Goal: Navigation & Orientation: Find specific page/section

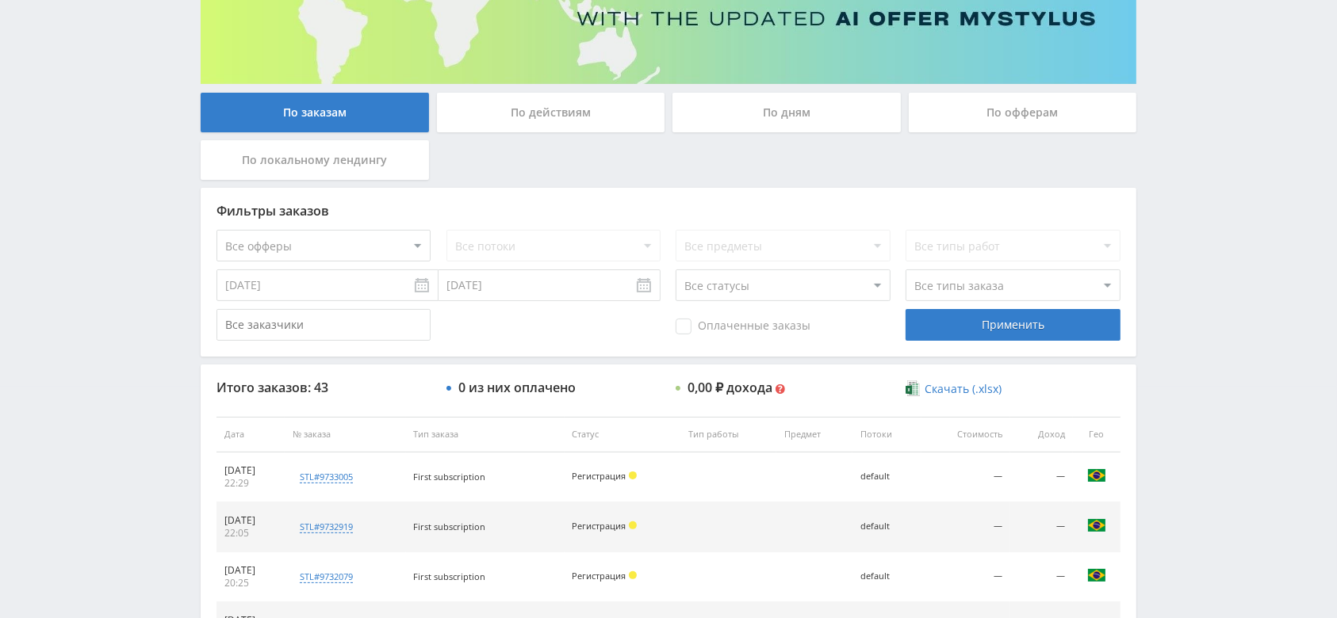
scroll to position [211, 0]
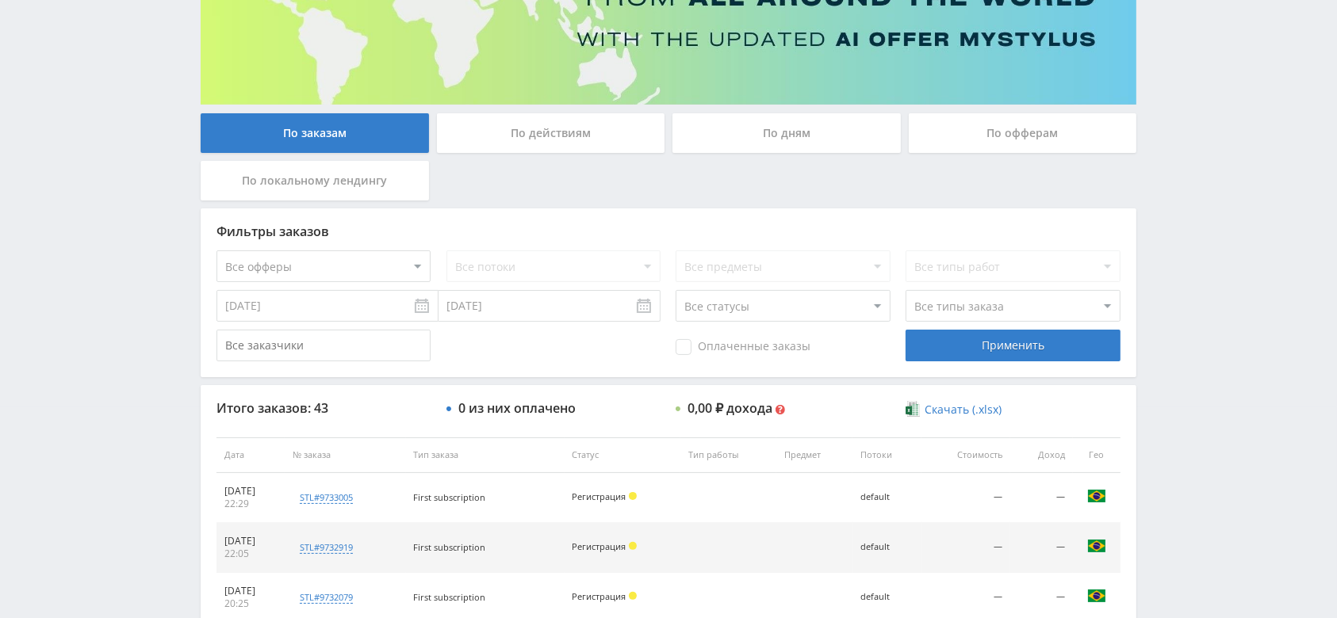
click at [304, 270] on select "Все офферы MyStylus MyStylus - Revshare Кэмп Studybay Автор24 Studybay Brazil S…" at bounding box center [323, 267] width 214 height 32
select select "341"
click at [940, 353] on div "Применить" at bounding box center [1012, 346] width 214 height 32
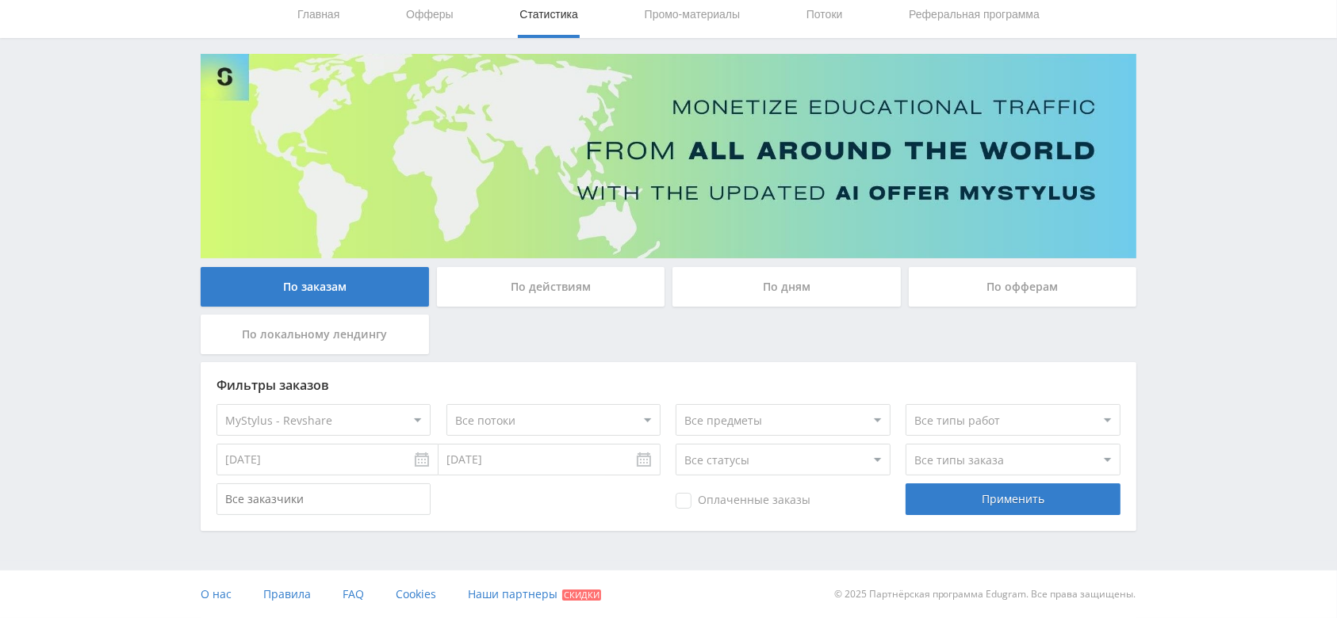
scroll to position [57, 0]
click at [342, 411] on select "Все офферы MyStylus MyStylus - Revshare Кэмп Studybay Автор24 Studybay Brazil S…" at bounding box center [323, 420] width 214 height 32
select select "339"
click at [1040, 484] on div "Применить" at bounding box center [1012, 500] width 214 height 32
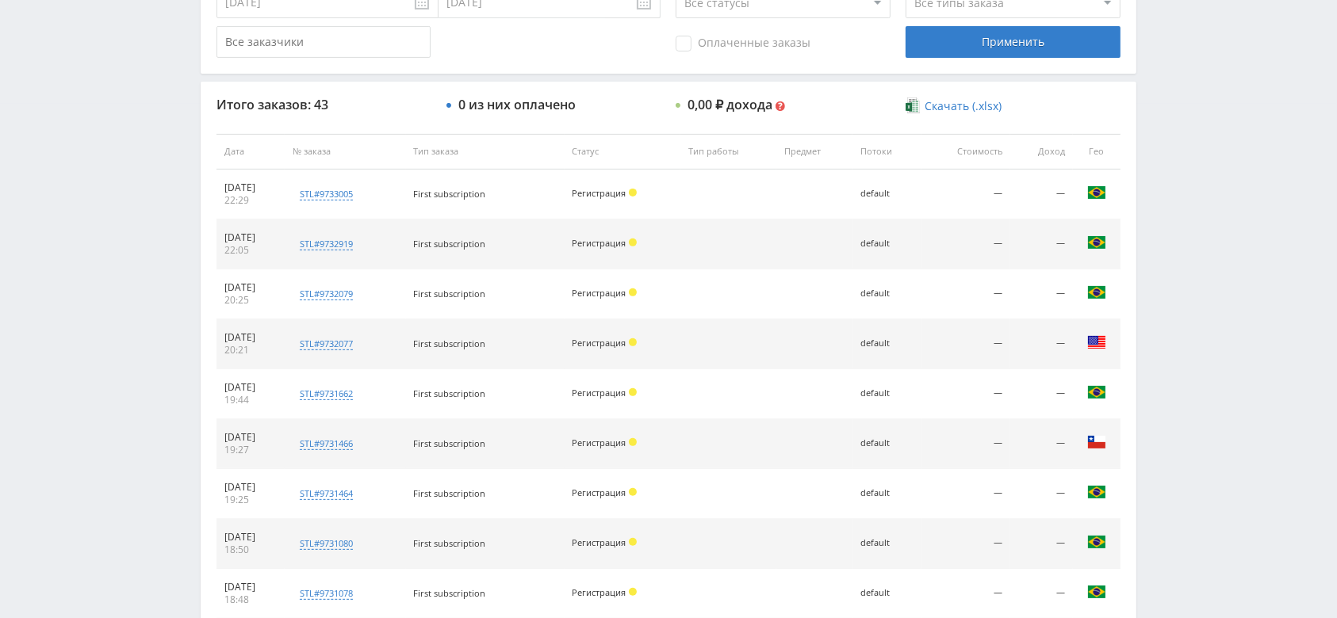
scroll to position [710, 0]
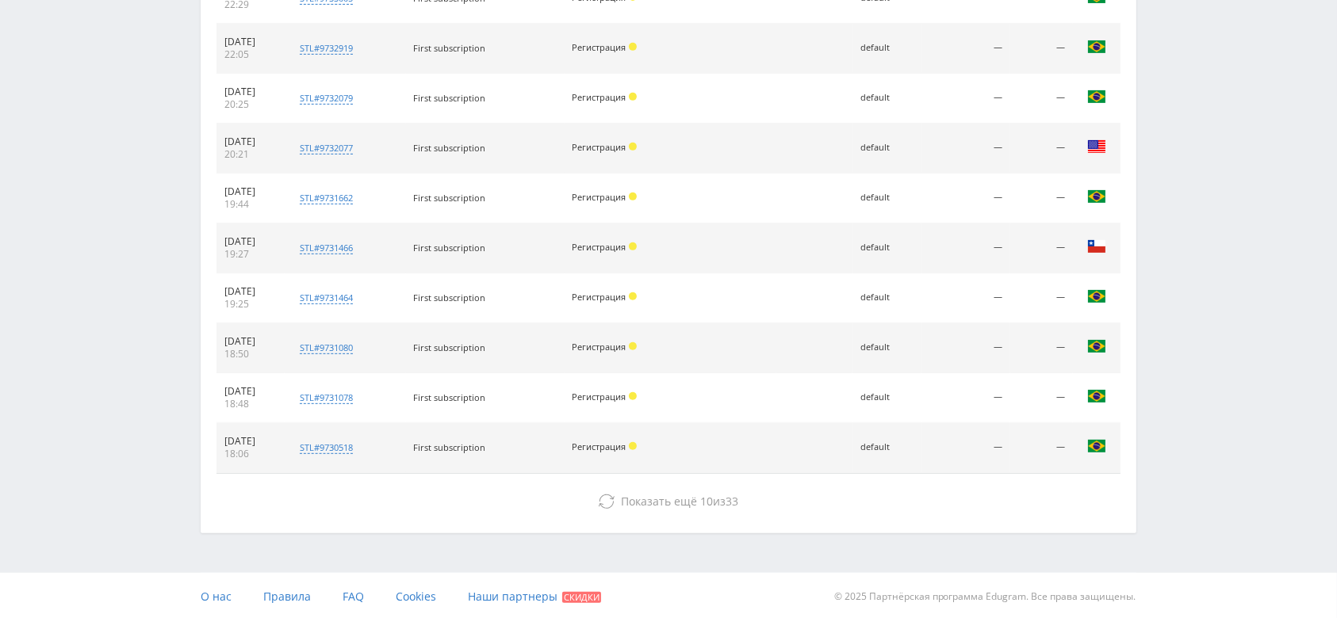
click at [708, 518] on div "Итого заказов: 43 0 из них оплачено 0,00 ₽ дохода Мультивалютный доход $ 0.00 0…" at bounding box center [668, 209] width 935 height 647
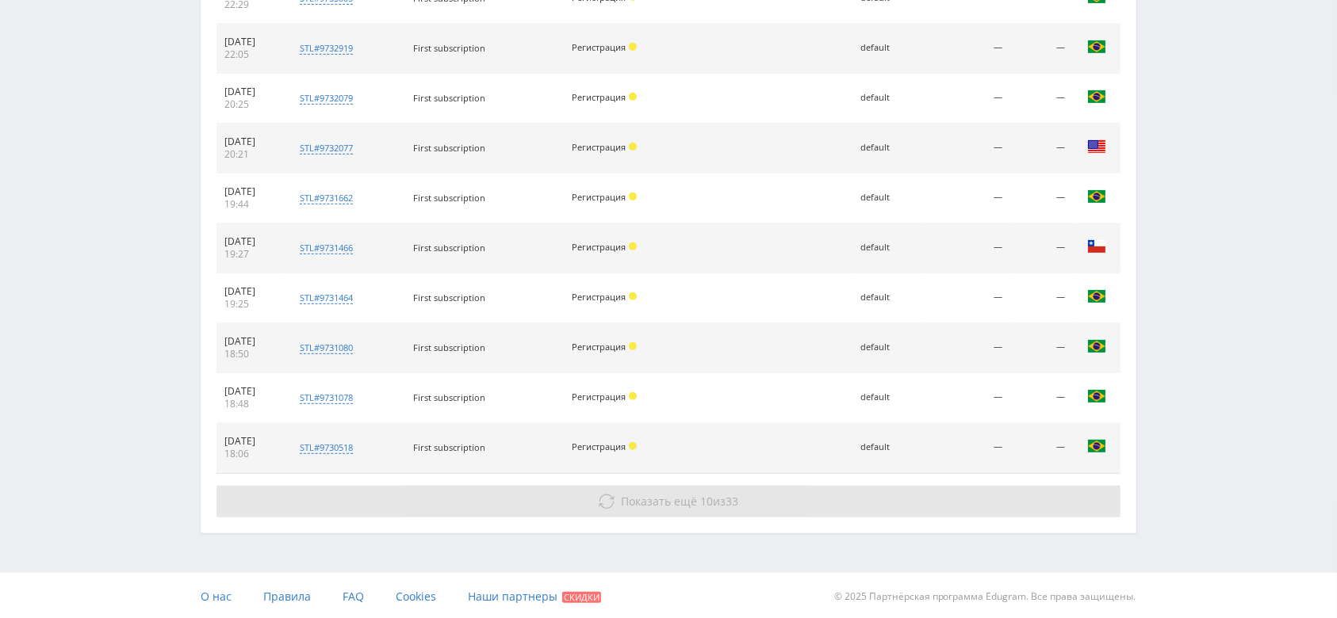
click at [714, 506] on span "Показать ещё 10 из 33" at bounding box center [680, 501] width 117 height 15
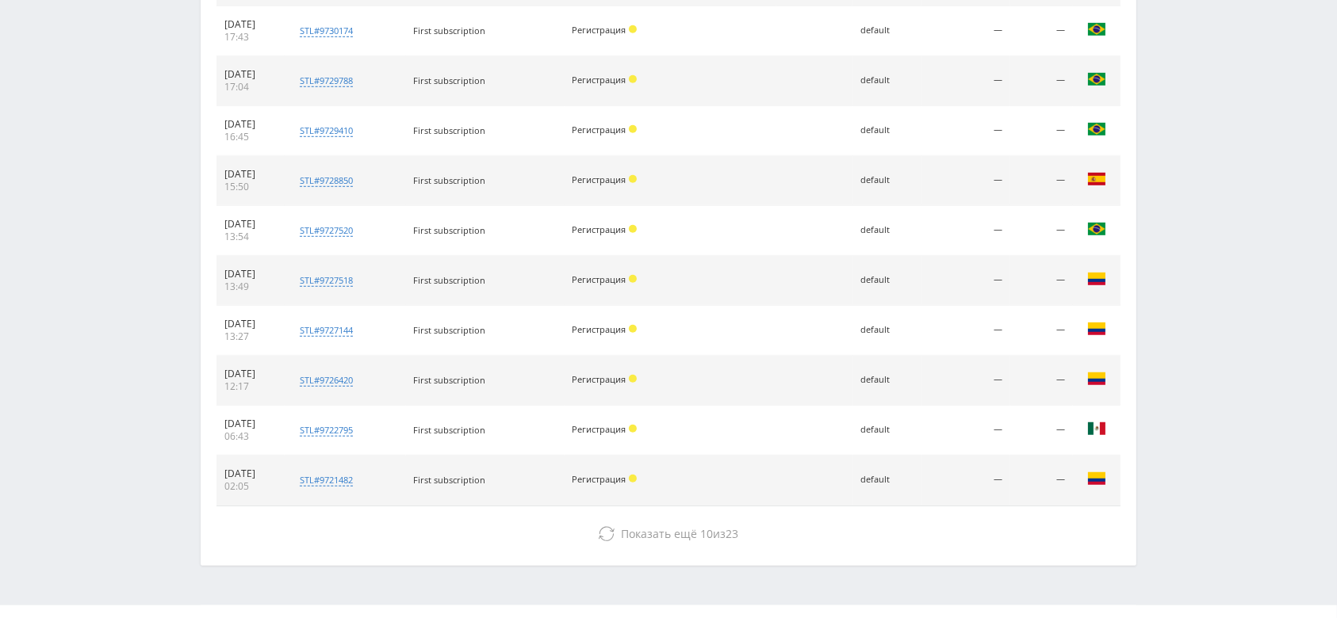
scroll to position [1209, 0]
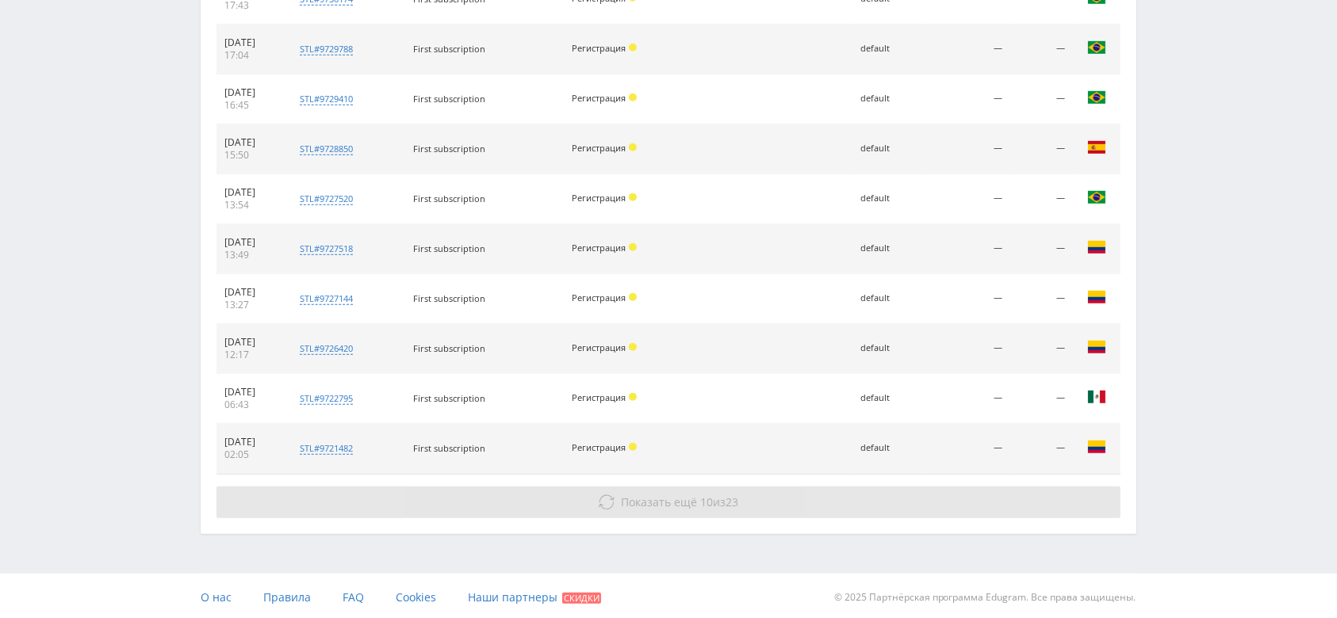
click at [729, 501] on span "23" at bounding box center [732, 502] width 13 height 15
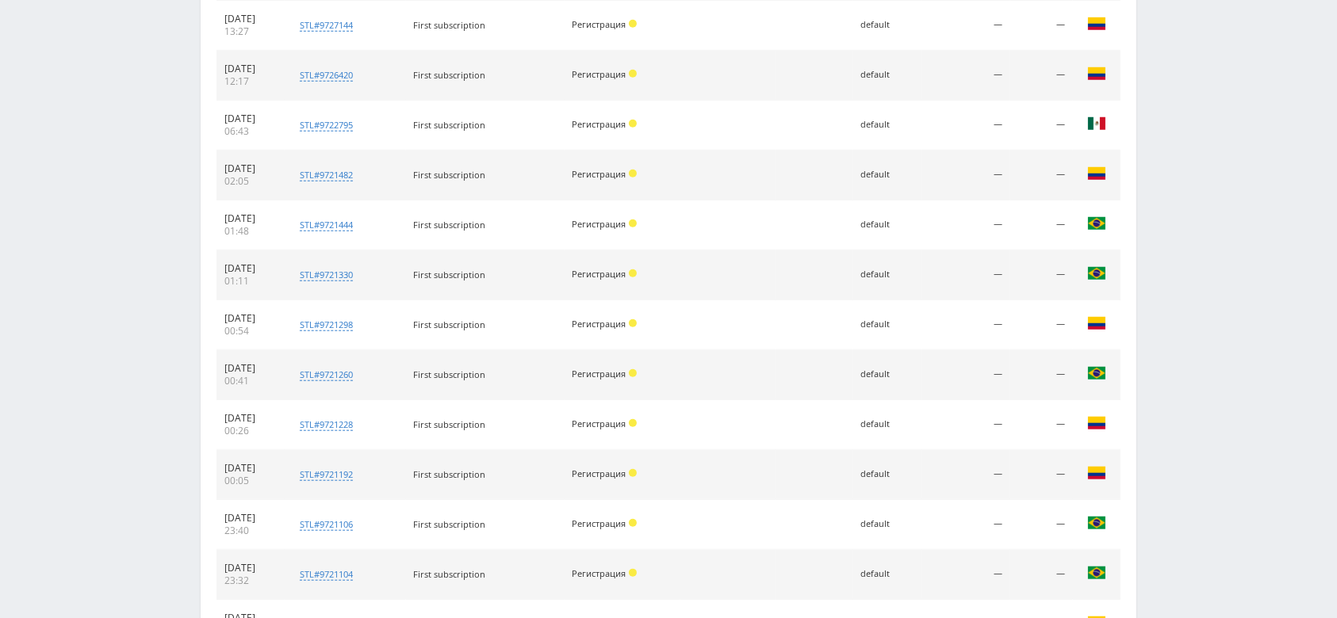
scroll to position [1708, 0]
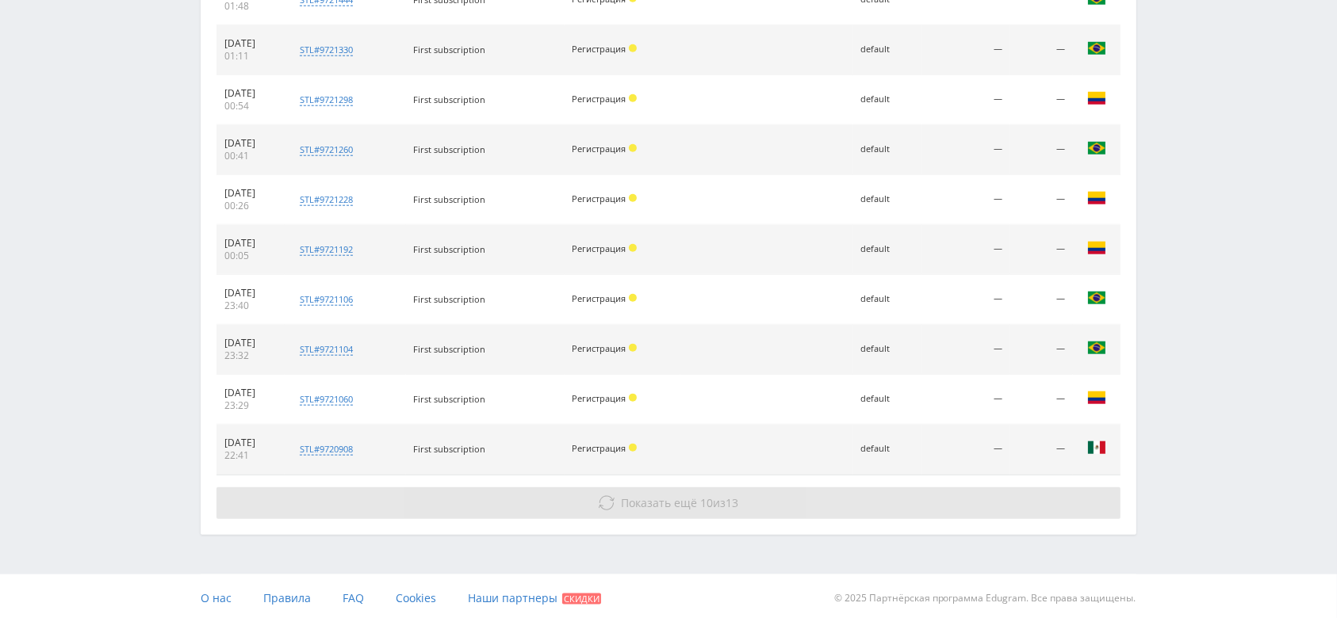
click at [824, 492] on button "Показать ещё 10 из 13" at bounding box center [668, 504] width 904 height 32
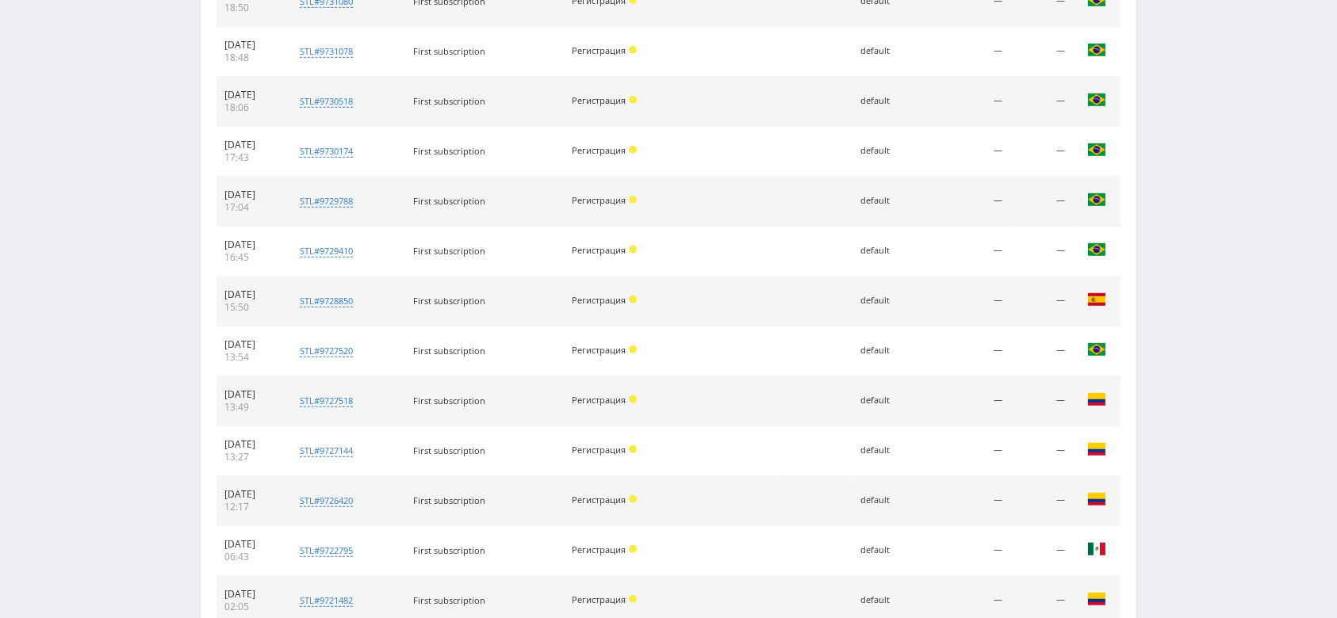
scroll to position [0, 0]
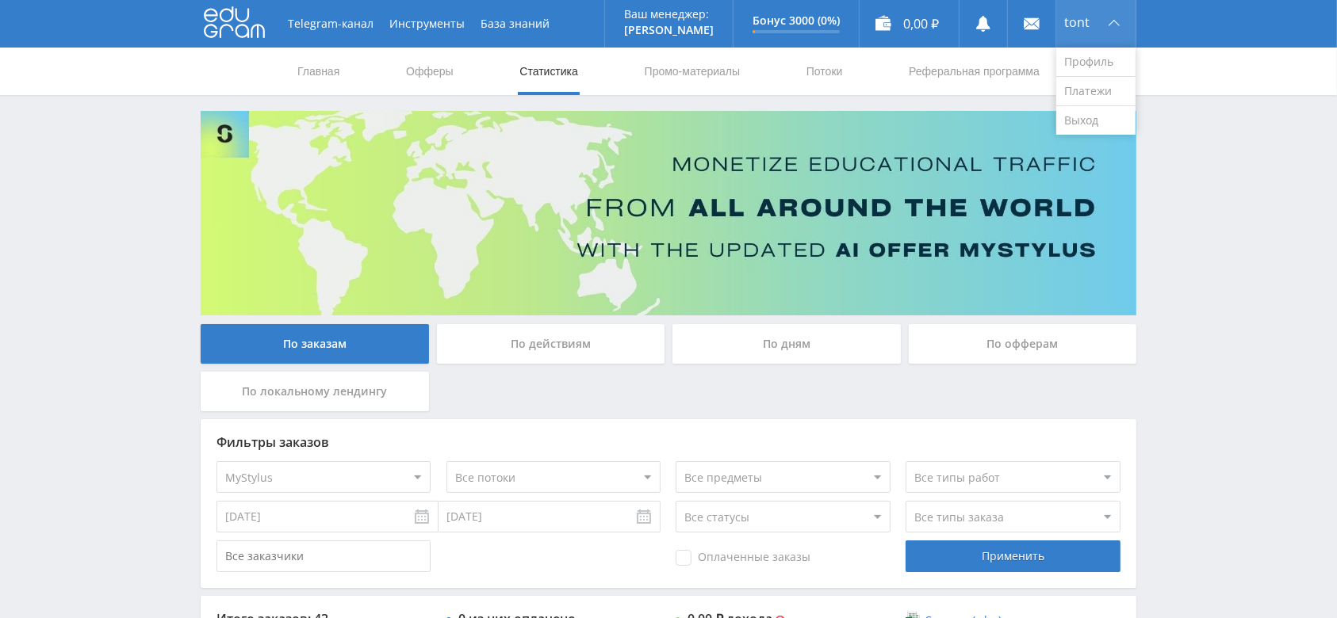
click at [1094, 40] on div "tont" at bounding box center [1095, 24] width 79 height 48
click at [1118, 125] on link "Выход" at bounding box center [1095, 120] width 79 height 29
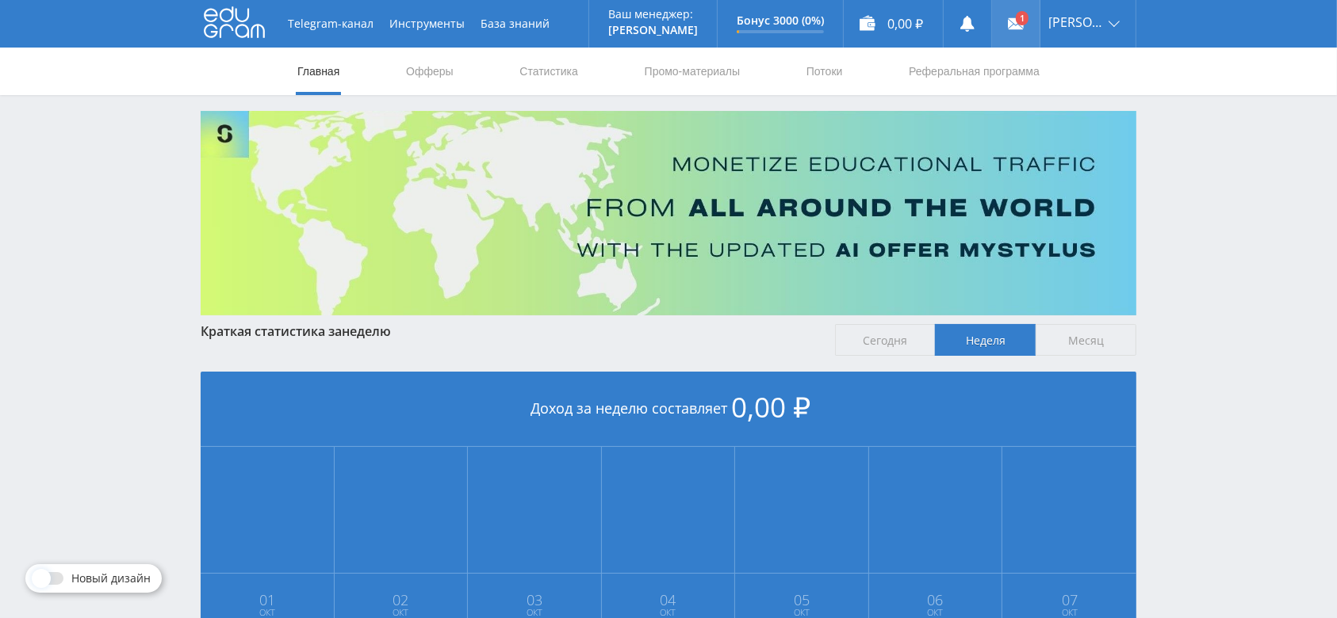
click at [1039, 10] on link at bounding box center [1016, 24] width 48 height 48
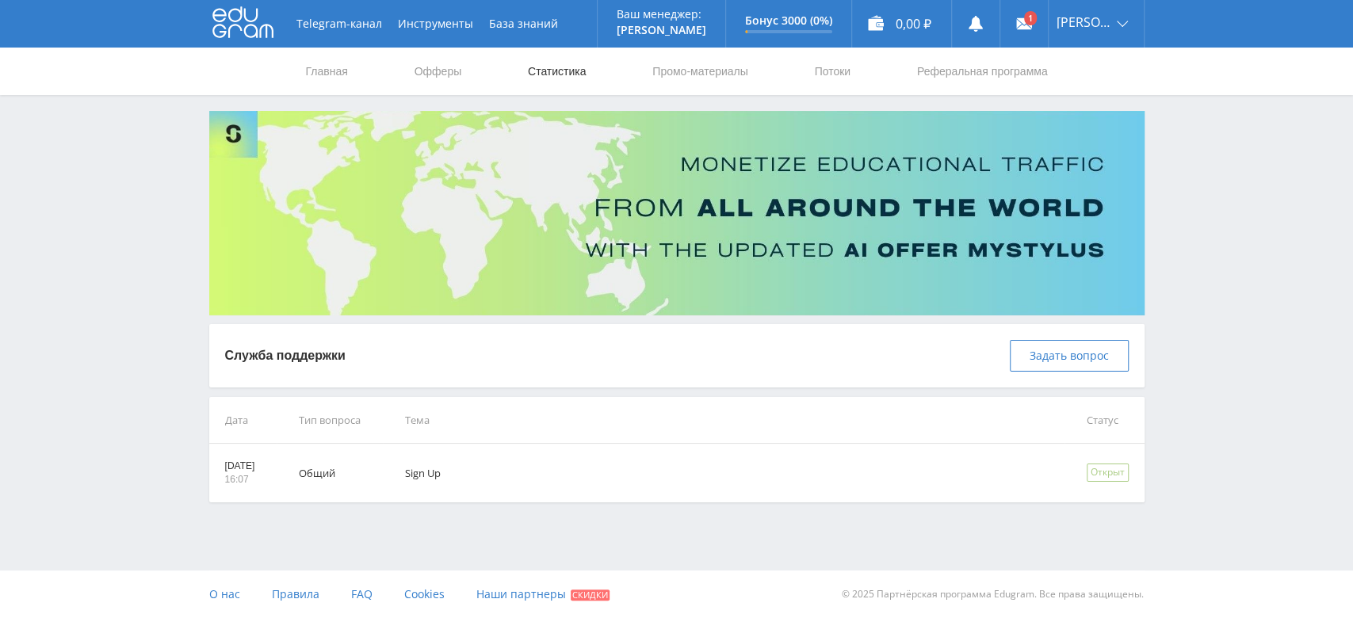
click at [583, 64] on link "Статистика" at bounding box center [557, 72] width 62 height 48
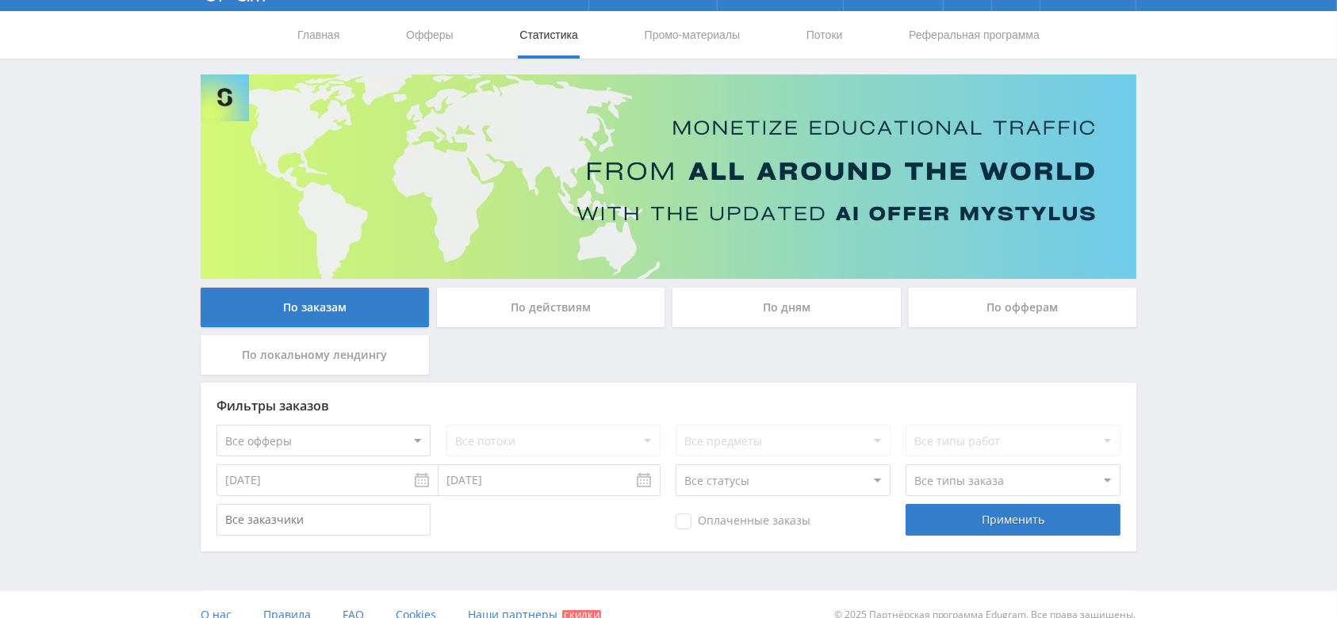
scroll to position [57, 0]
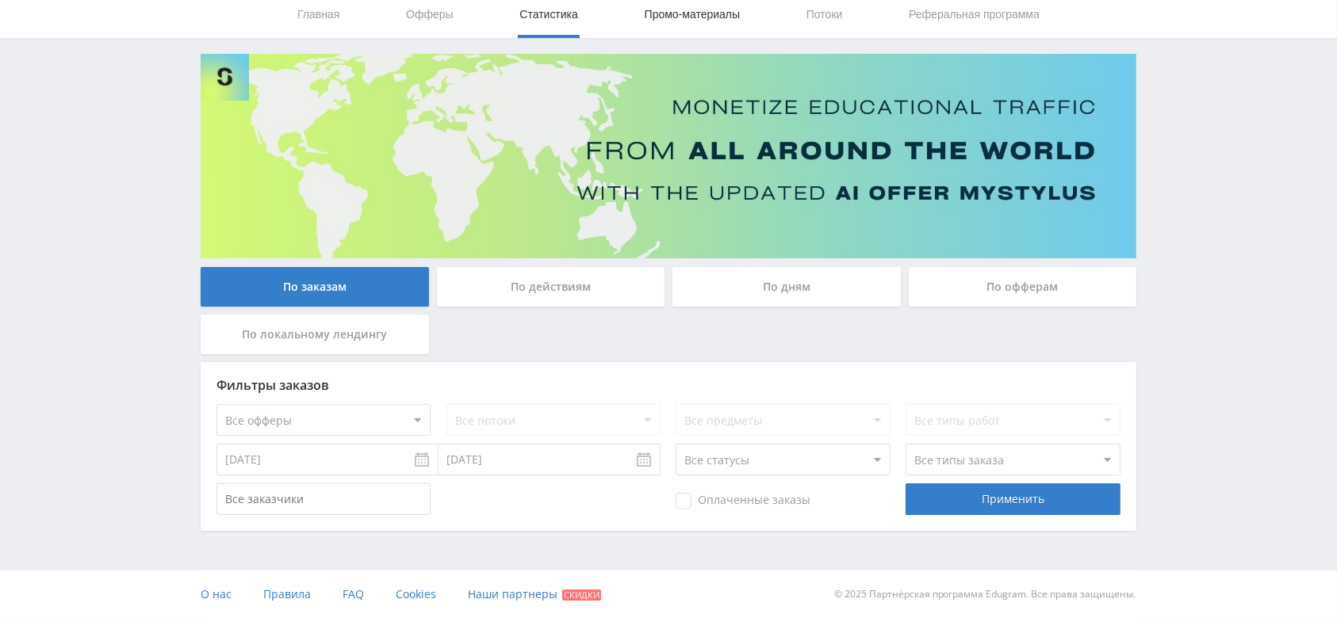
click at [672, 22] on link "Промо-материалы" at bounding box center [692, 14] width 98 height 48
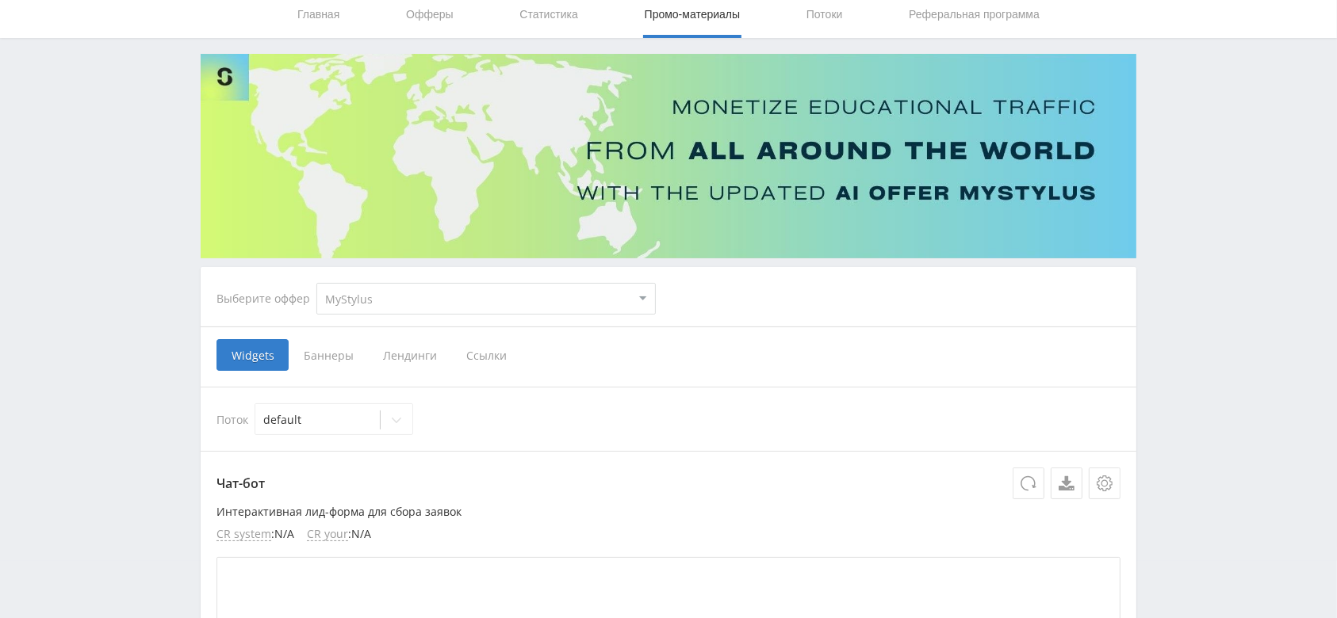
click at [480, 360] on span "Ссылки" at bounding box center [486, 355] width 71 height 32
click at [0, 0] on input "Ссылки" at bounding box center [0, 0] width 0 height 0
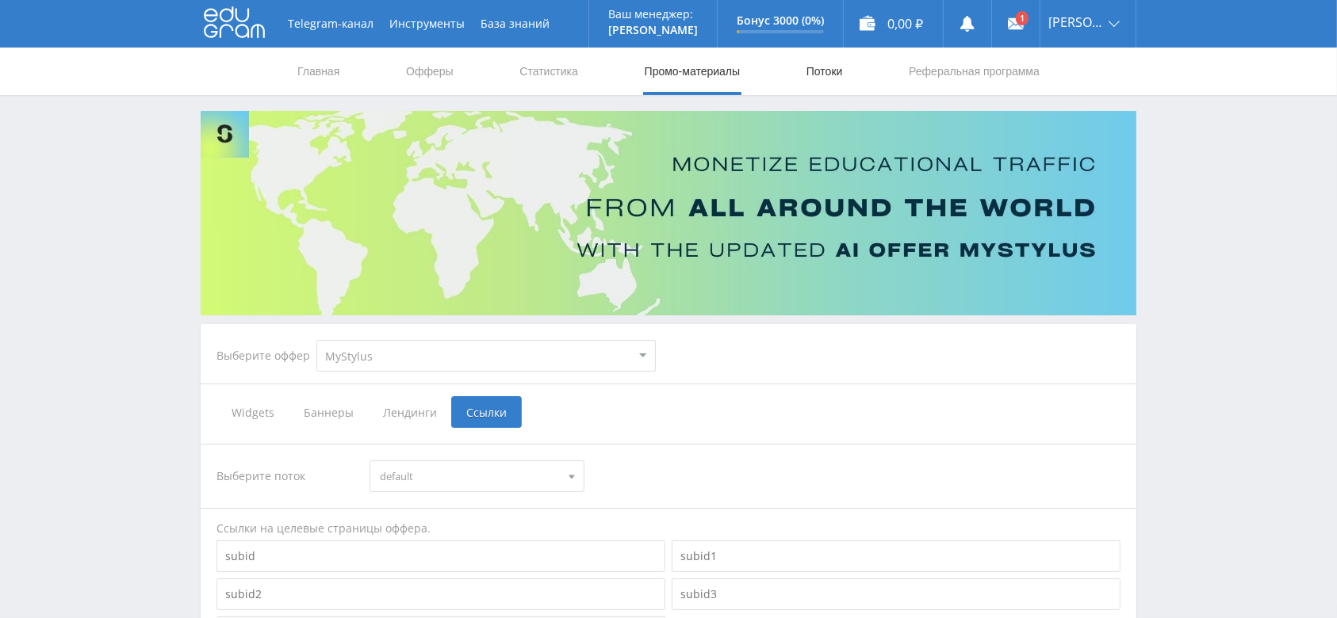
click at [821, 59] on link "Потоки" at bounding box center [825, 72] width 40 height 48
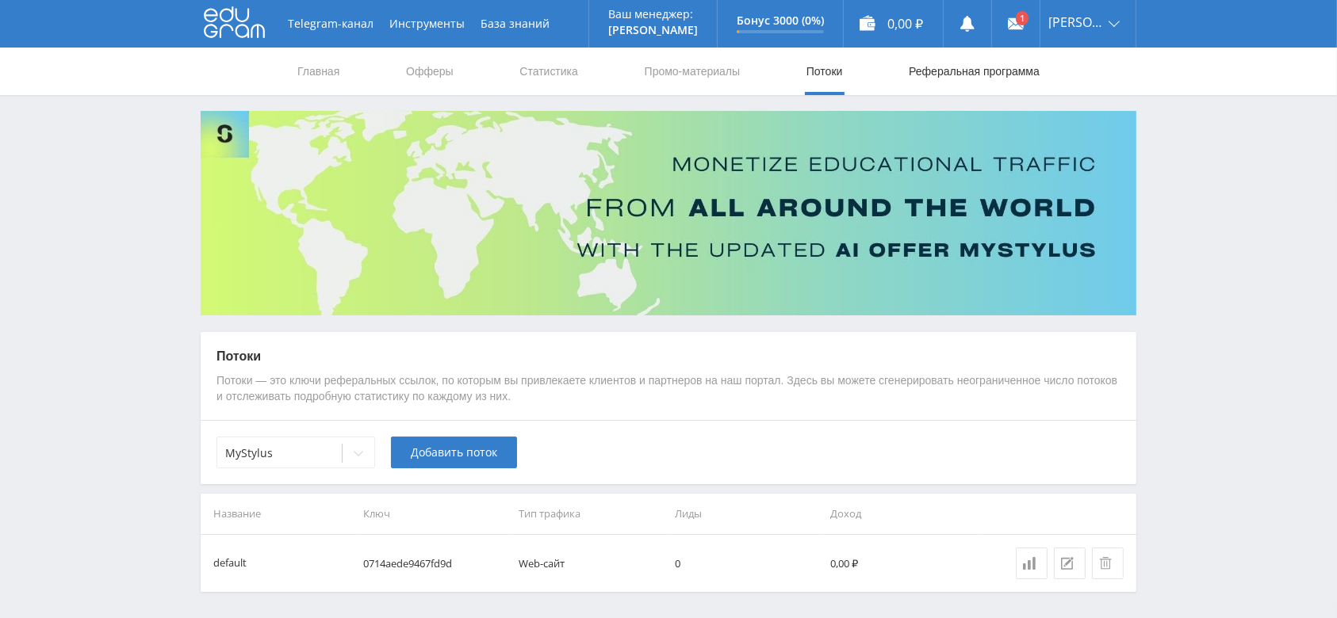
click at [952, 60] on link "Реферальная программа" at bounding box center [974, 72] width 134 height 48
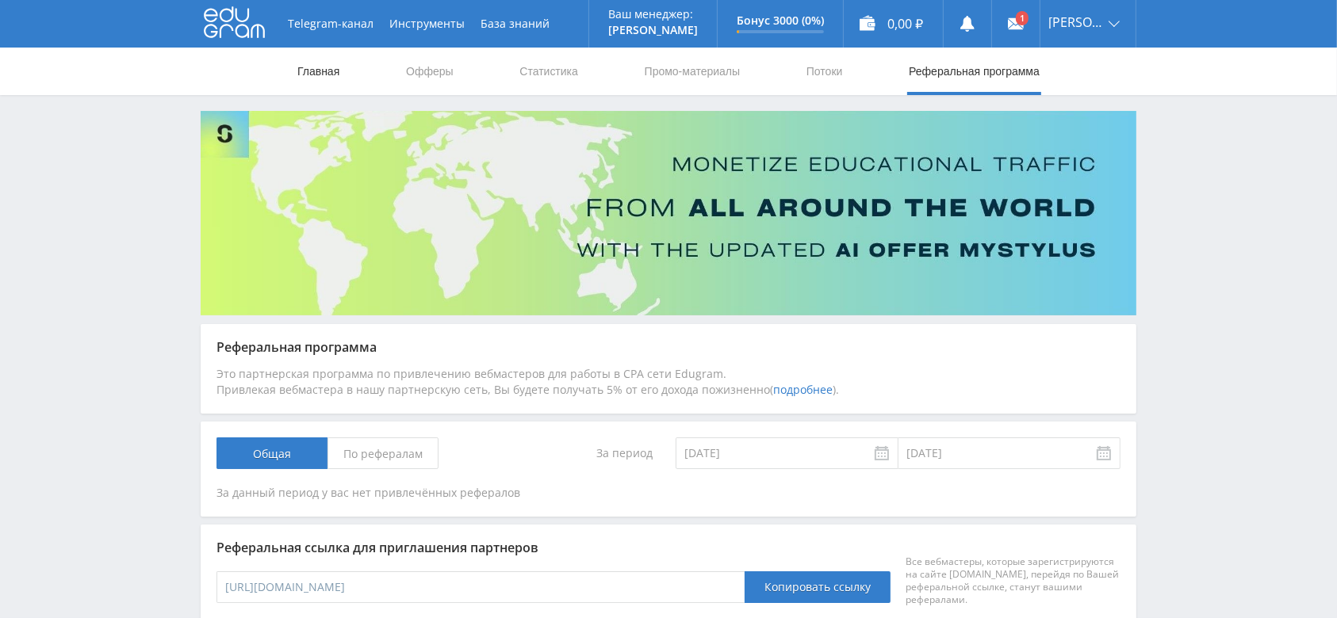
click at [323, 62] on link "Главная" at bounding box center [318, 72] width 45 height 48
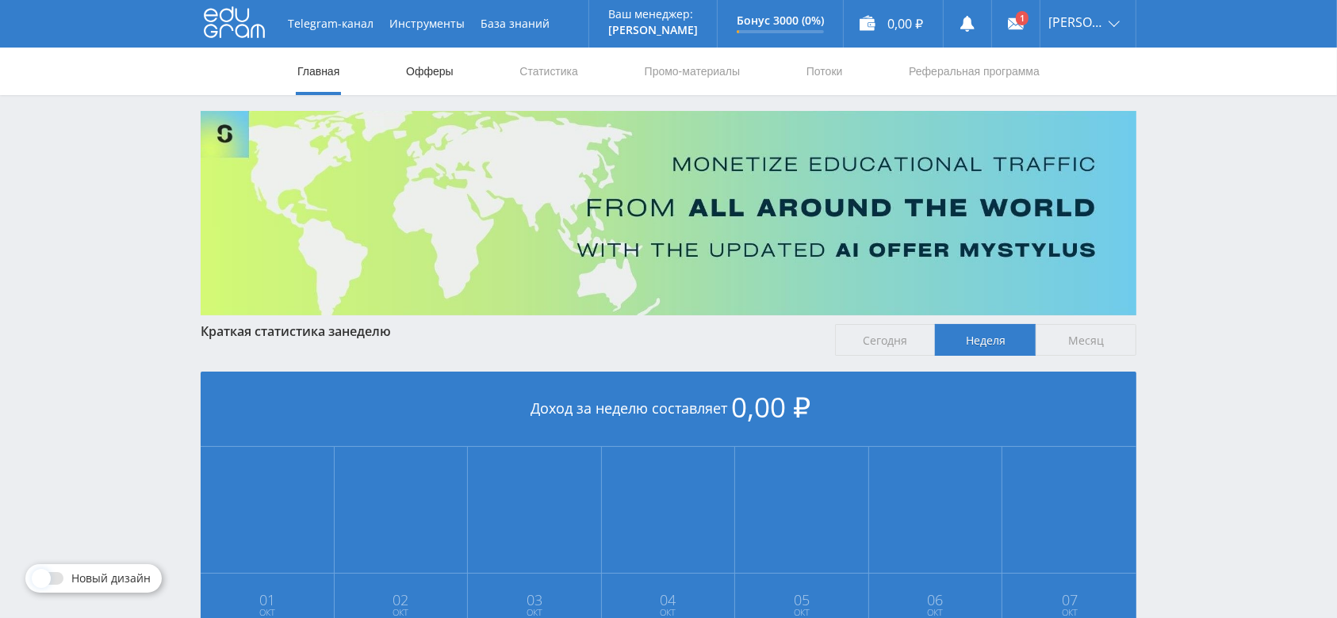
click at [442, 58] on link "Офферы" at bounding box center [429, 72] width 51 height 48
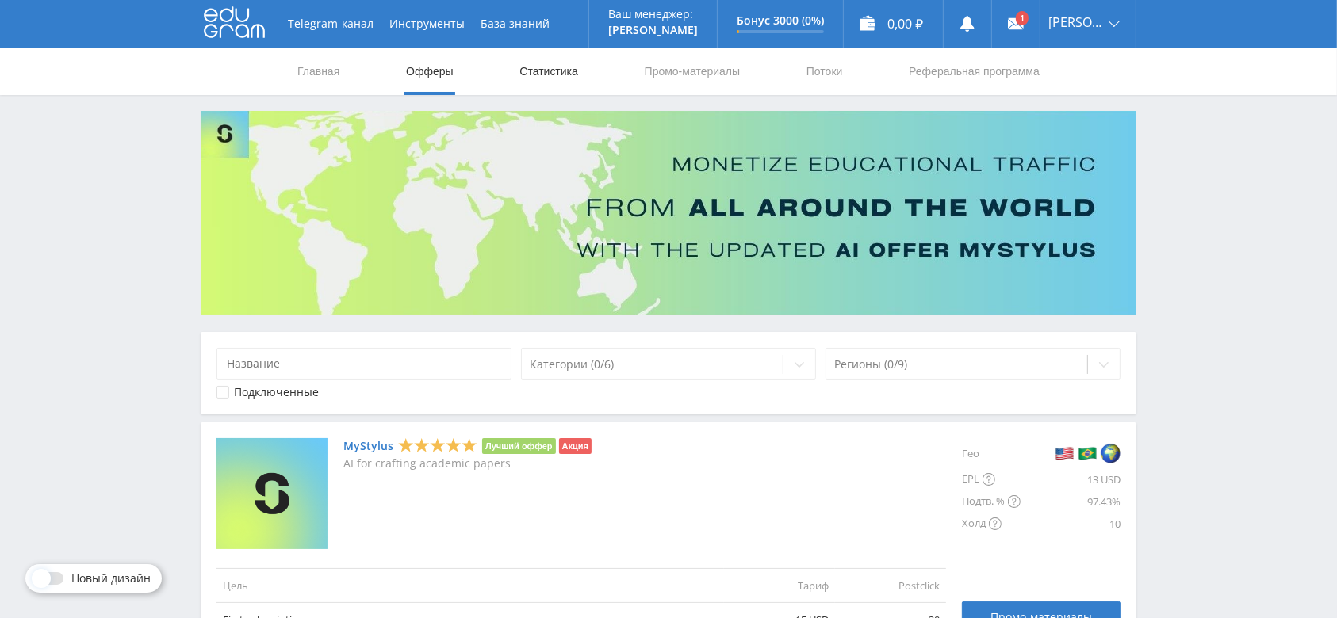
click at [547, 80] on link "Статистика" at bounding box center [549, 72] width 62 height 48
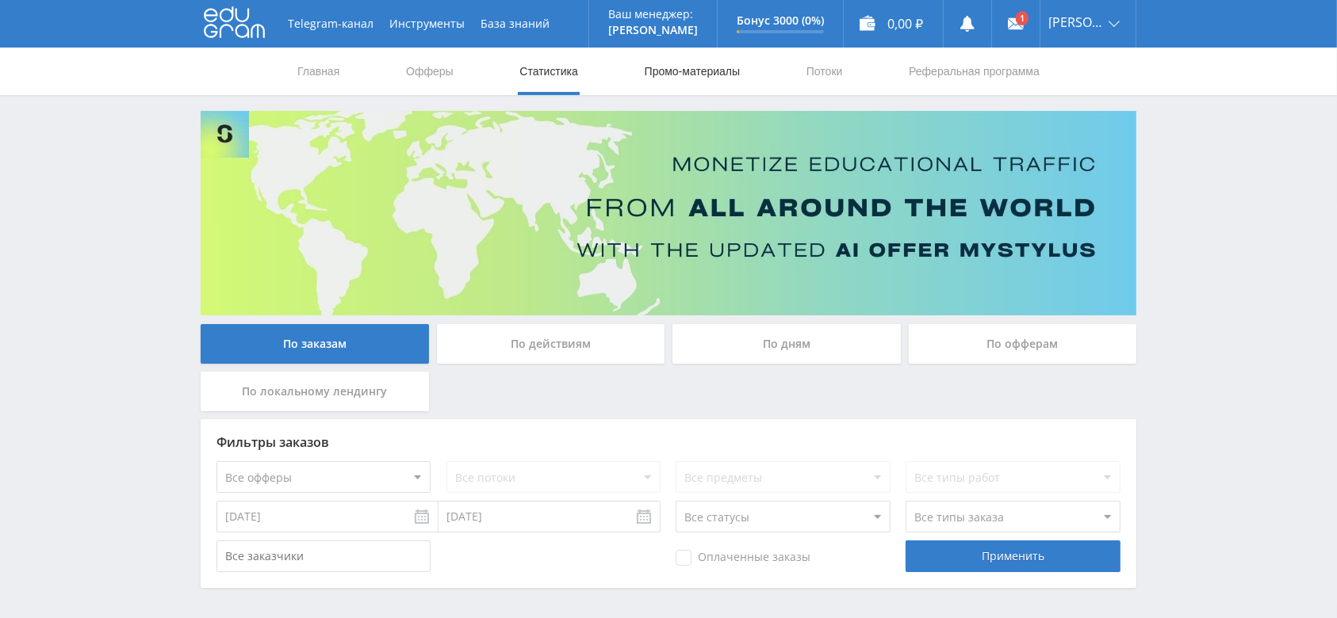
click at [652, 73] on link "Промо-материалы" at bounding box center [692, 72] width 98 height 48
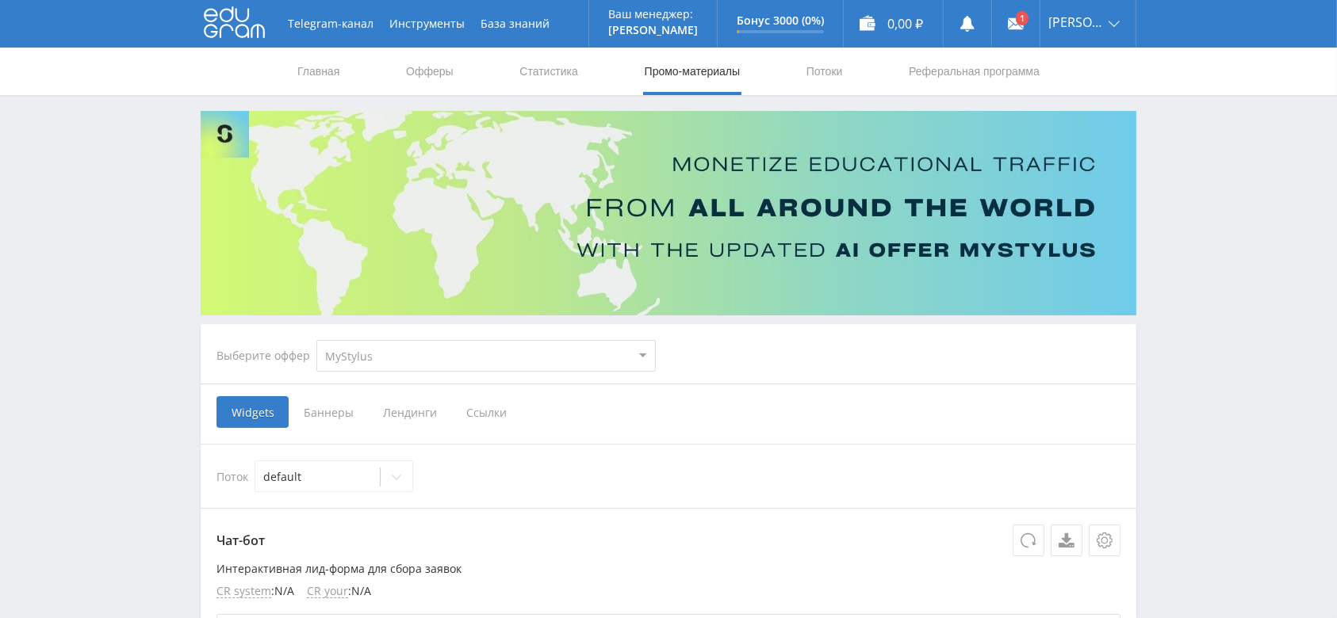
click at [469, 409] on span "Ссылки" at bounding box center [486, 412] width 71 height 32
click at [0, 0] on input "Ссылки" at bounding box center [0, 0] width 0 height 0
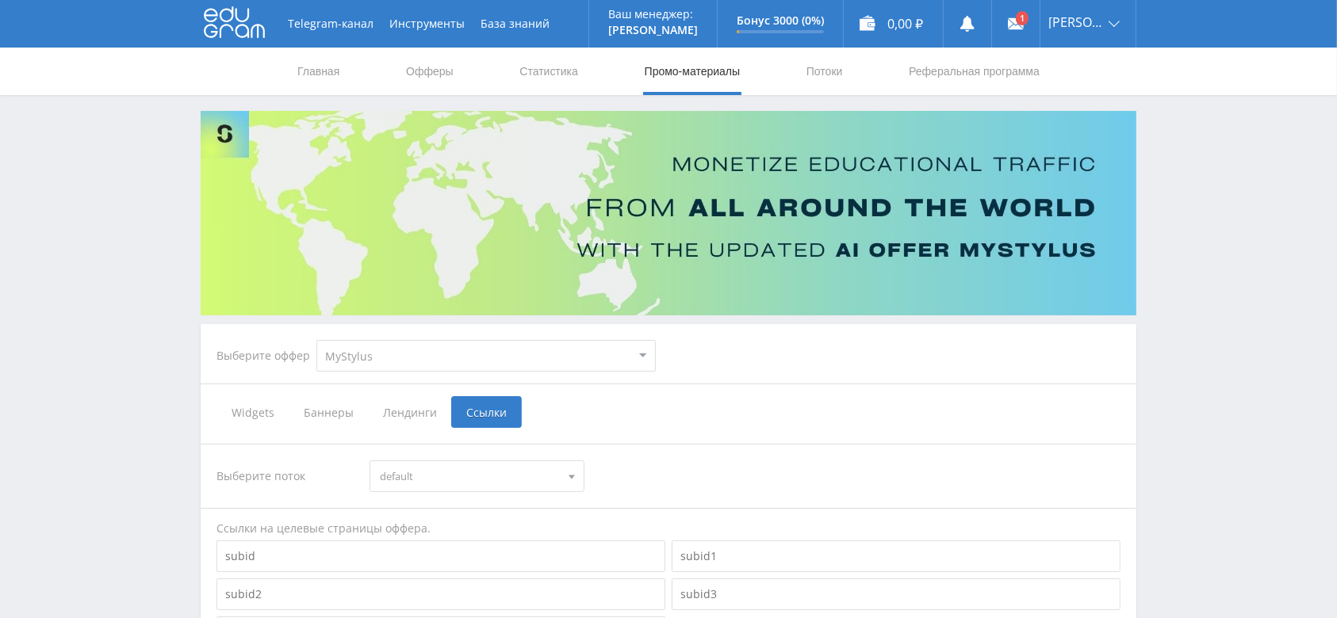
click at [459, 346] on select "MyStylus MyStylus - Revshare Кэмп Studybay Автор24 Studybay Brazil Study AI (Re…" at bounding box center [485, 356] width 339 height 32
select select "376"
click at [316, 340] on select "MyStylus MyStylus - Revshare Кэмп Studybay Автор24 Studybay Brazil Study AI (Re…" at bounding box center [485, 356] width 339 height 32
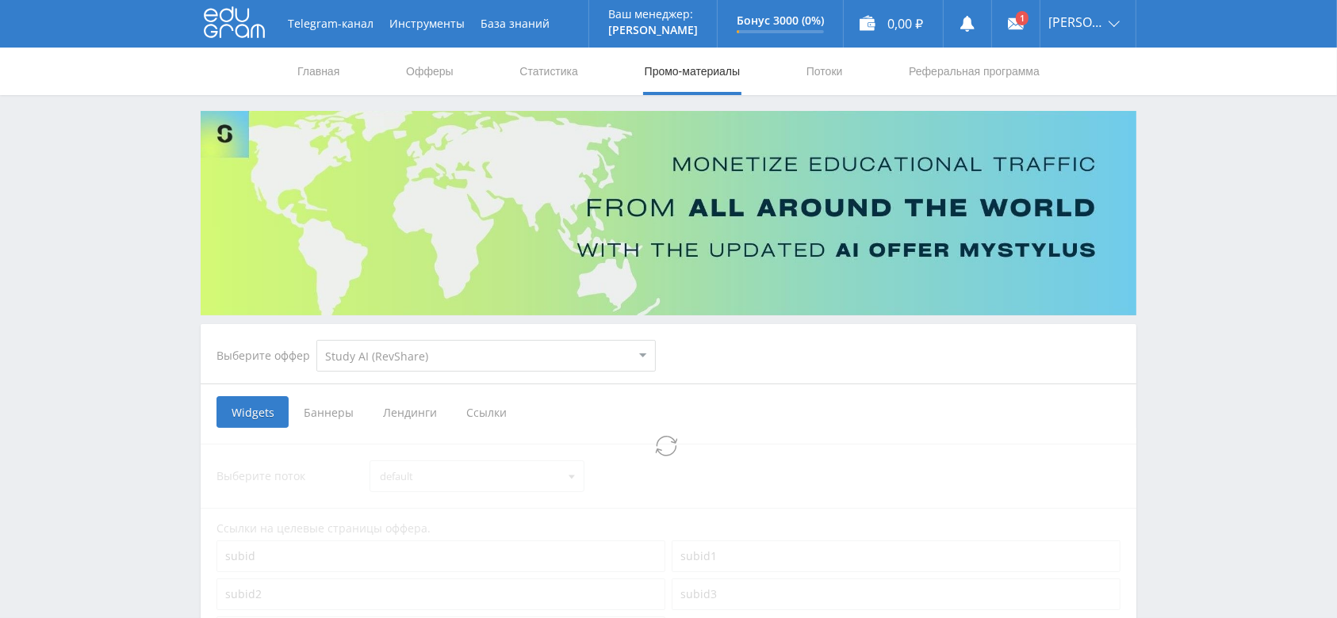
select select "376"
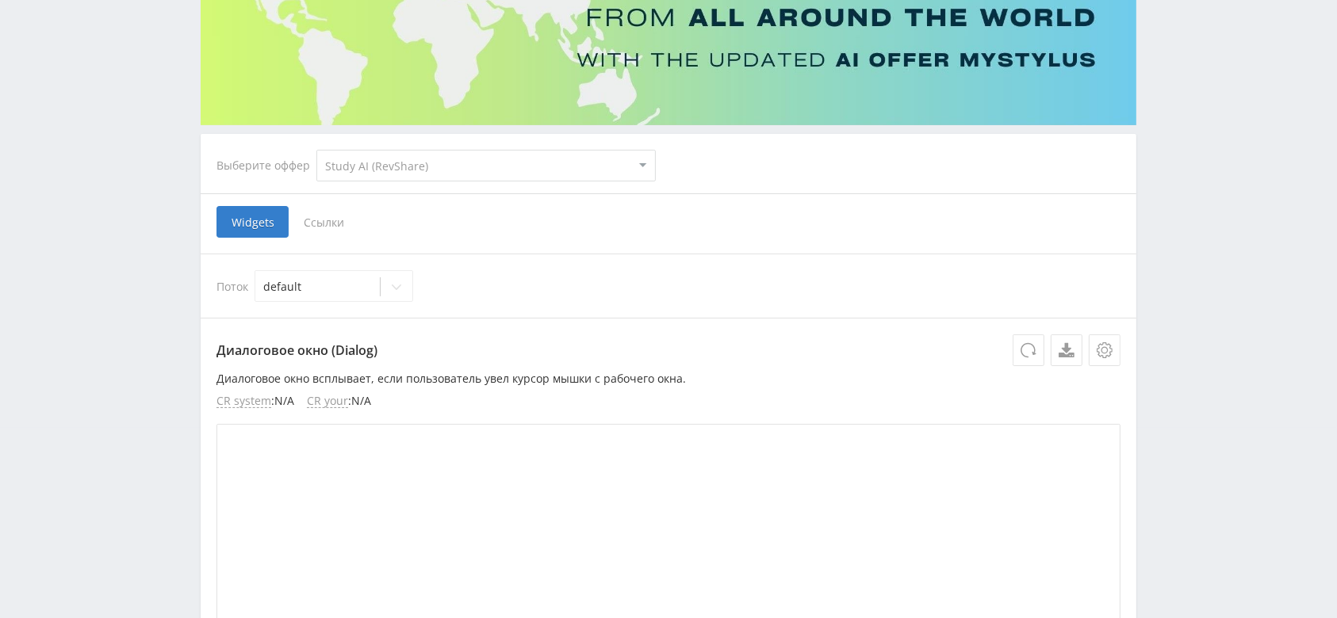
scroll to position [211, 0]
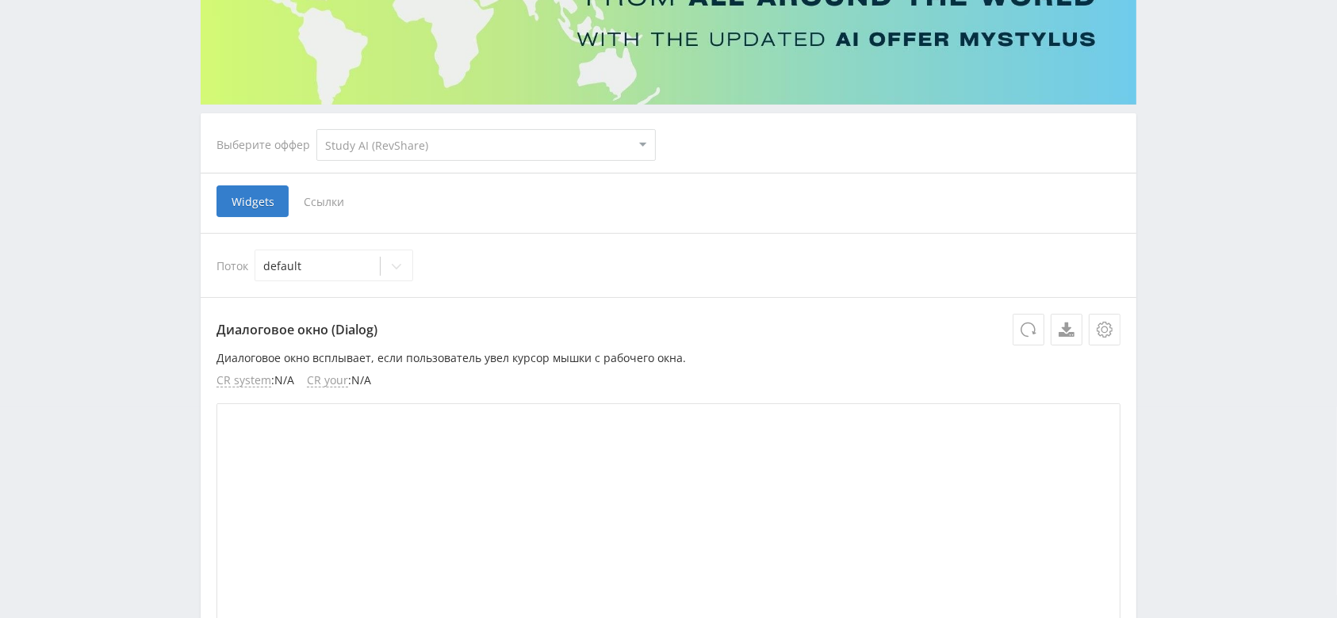
click at [323, 203] on span "Ссылки" at bounding box center [324, 202] width 71 height 32
click at [0, 0] on input "Ссылки" at bounding box center [0, 0] width 0 height 0
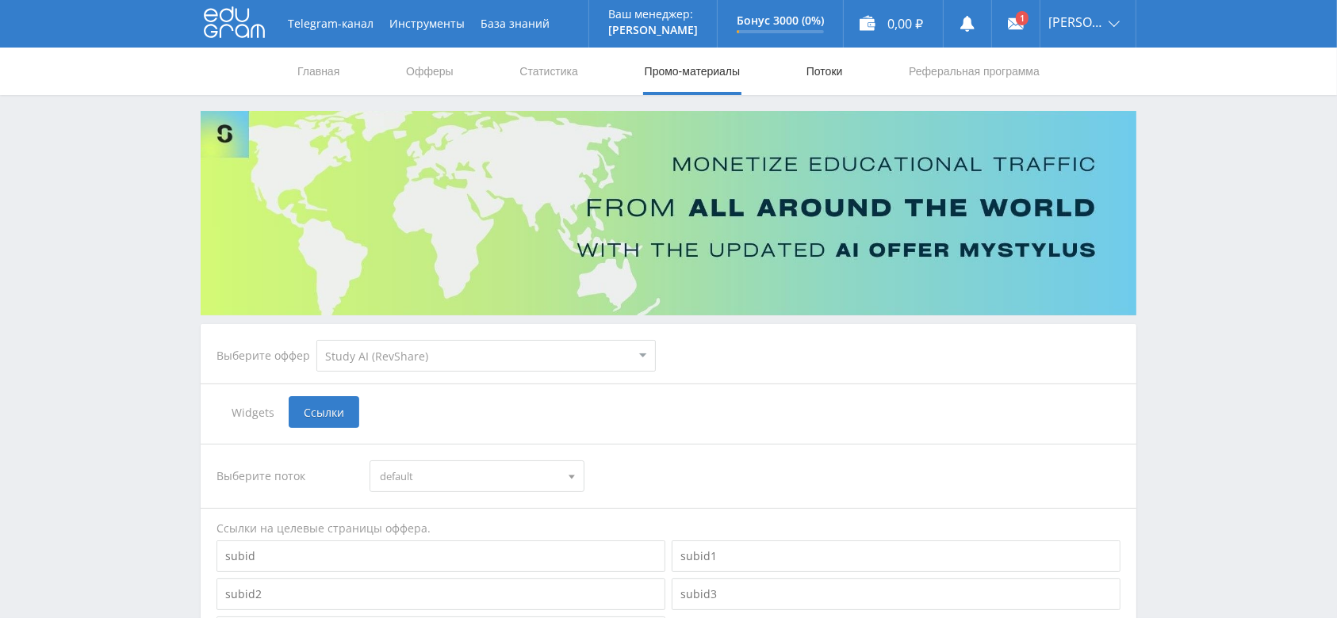
click at [824, 77] on link "Потоки" at bounding box center [825, 72] width 40 height 48
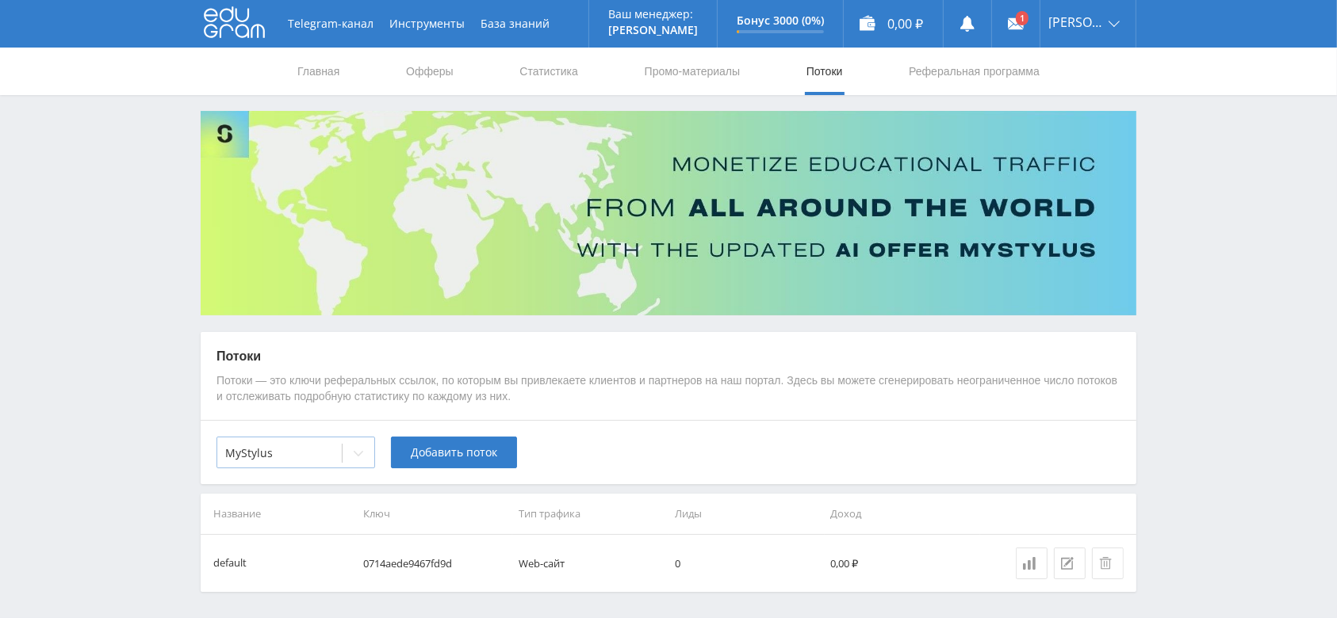
click at [363, 454] on icon at bounding box center [358, 453] width 13 height 13
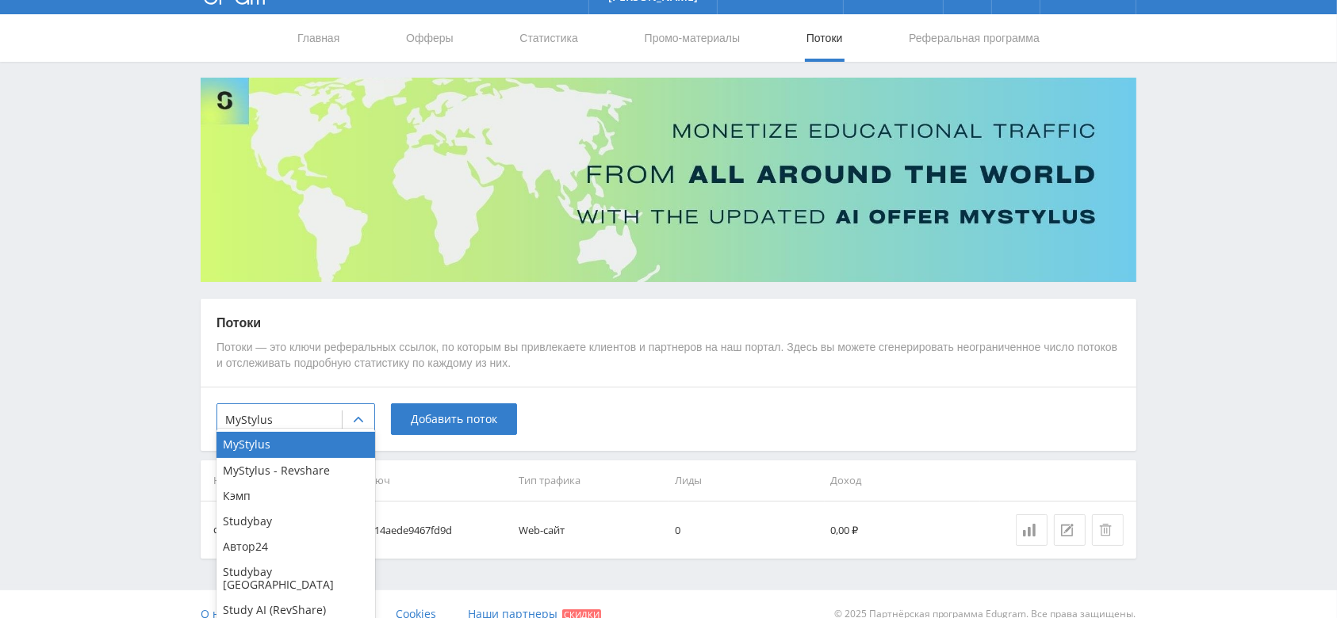
scroll to position [52, 0]
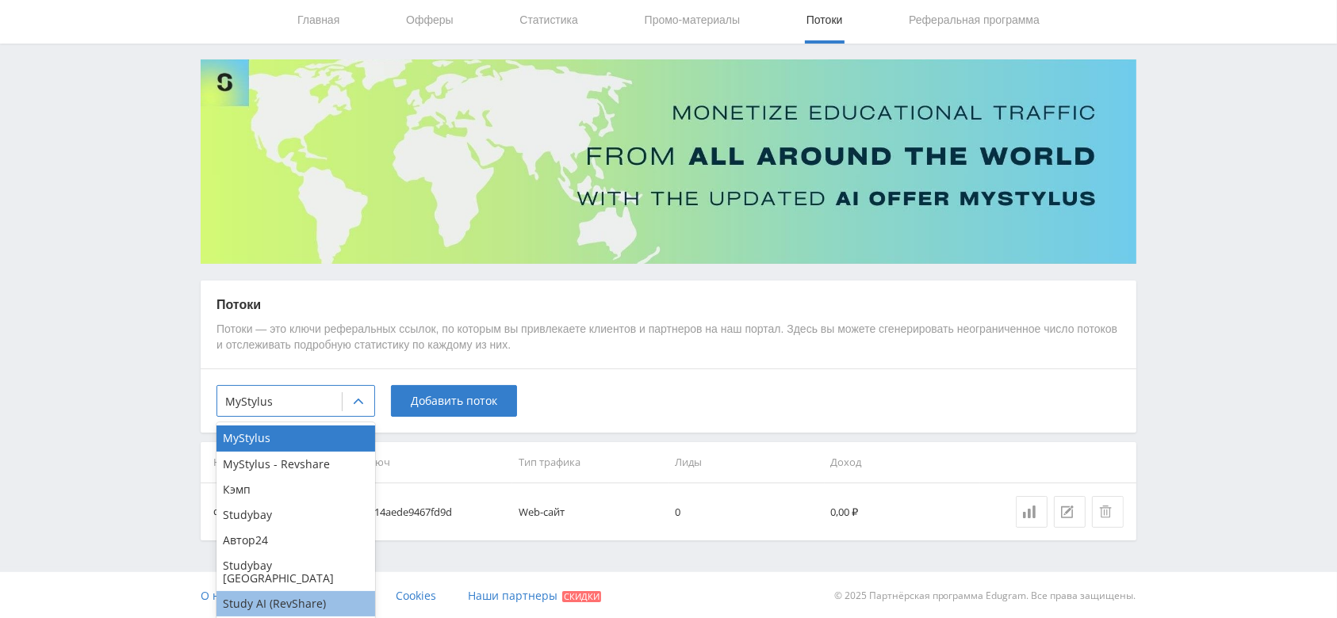
click at [330, 594] on div "Study AI (RevShare)" at bounding box center [295, 603] width 159 height 25
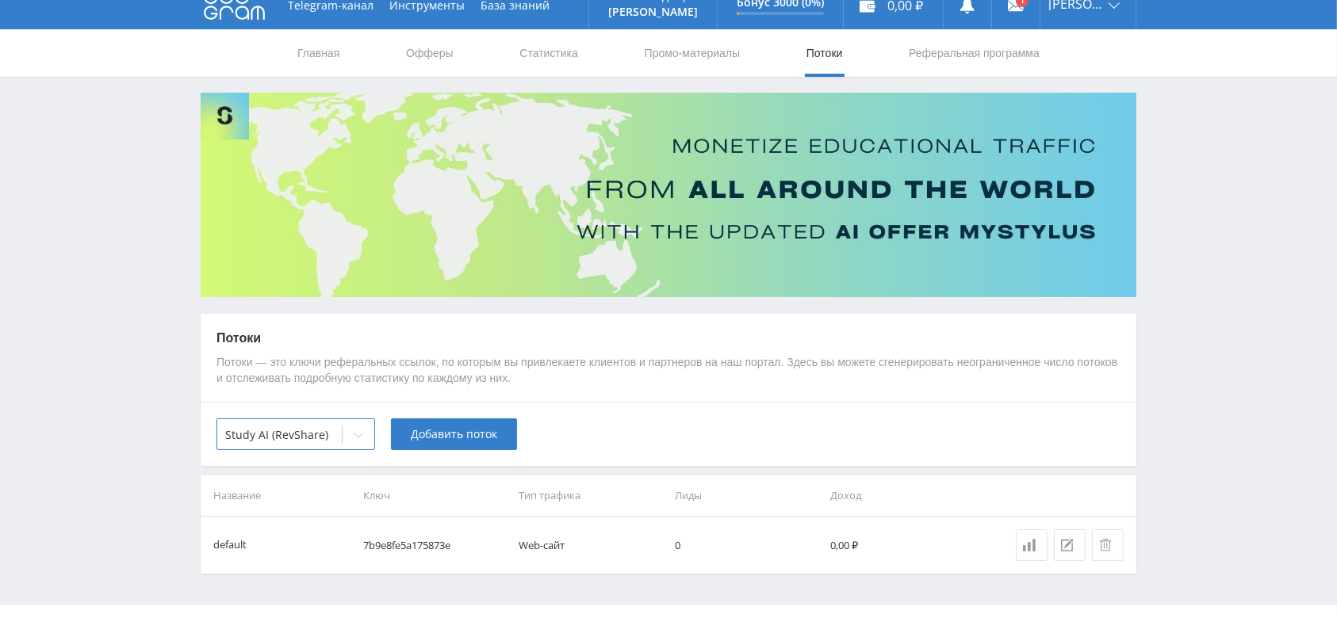
scroll to position [0, 0]
